Goal: Navigation & Orientation: Find specific page/section

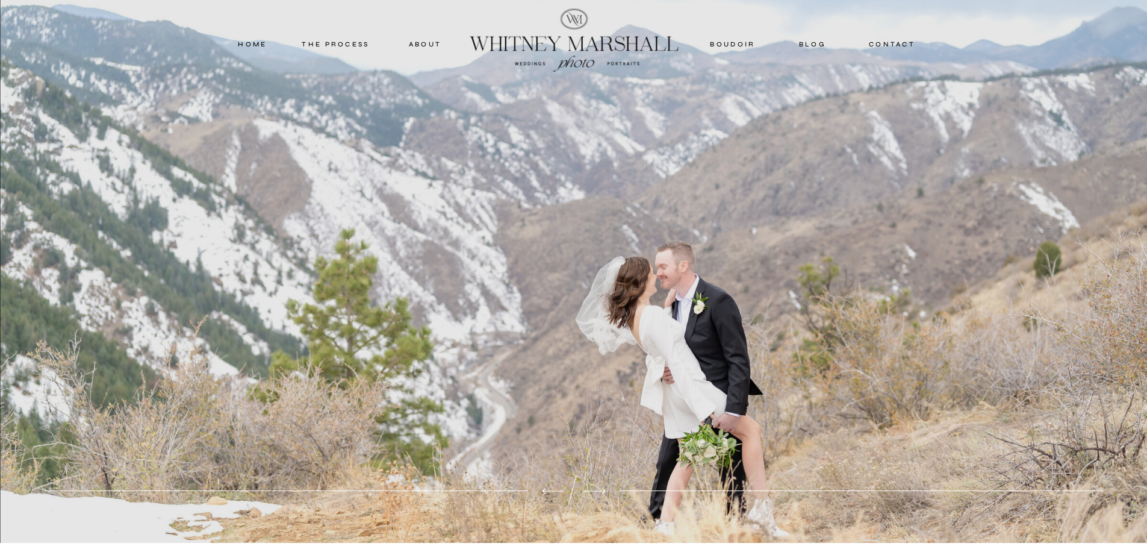
click at [740, 43] on nav "boudoir" at bounding box center [733, 44] width 49 height 11
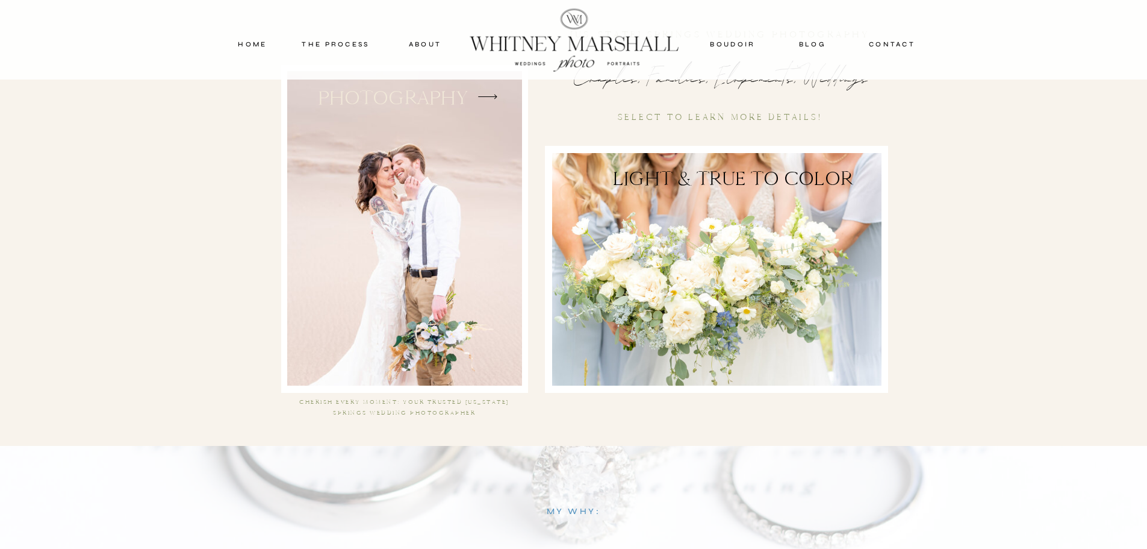
scroll to position [2229, 0]
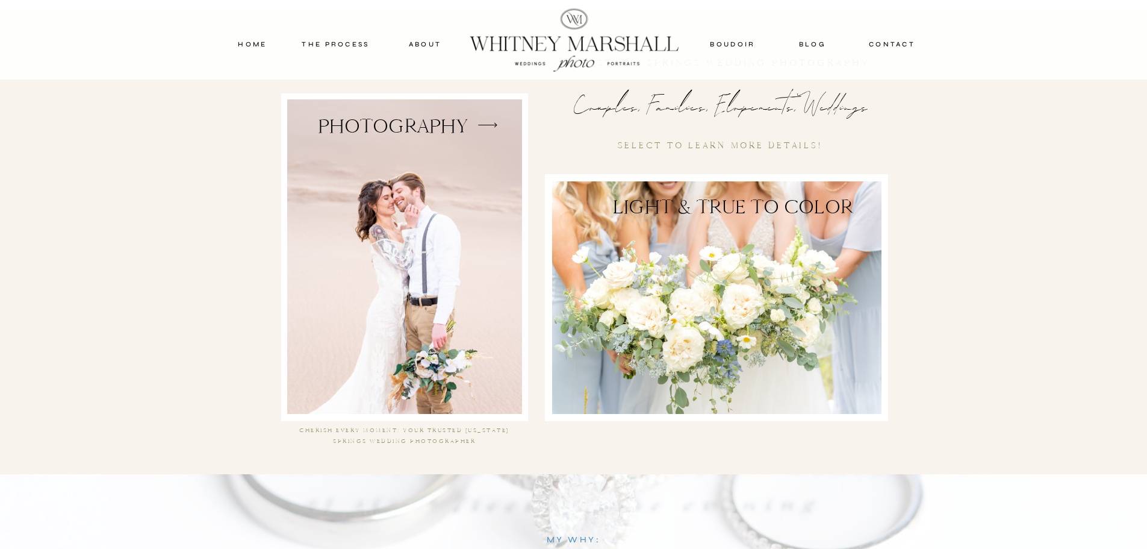
click at [484, 128] on icon at bounding box center [487, 125] width 25 height 25
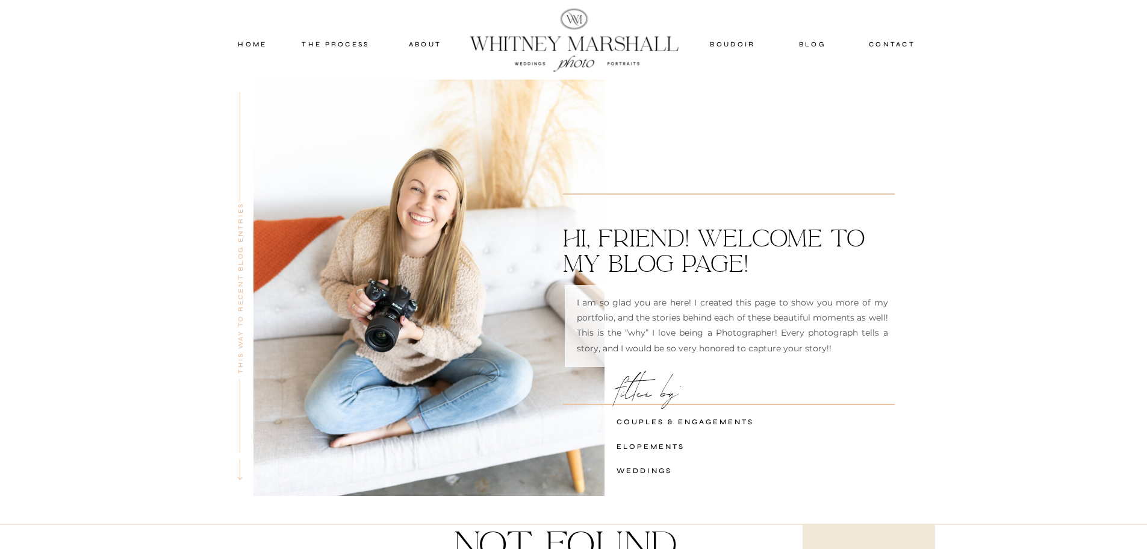
drag, startPoint x: 199, startPoint y: 215, endPoint x: 202, endPoint y: 207, distance: 8.2
